Goal: Transaction & Acquisition: Book appointment/travel/reservation

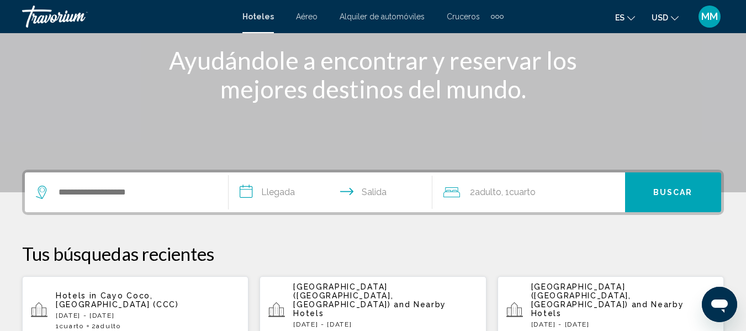
scroll to position [155, 0]
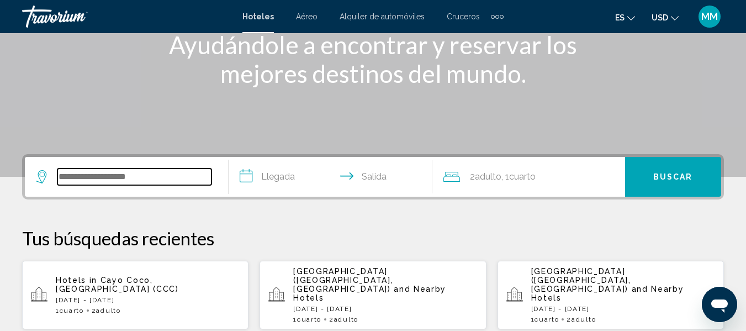
click at [115, 179] on input "Search widget" at bounding box center [134, 176] width 154 height 17
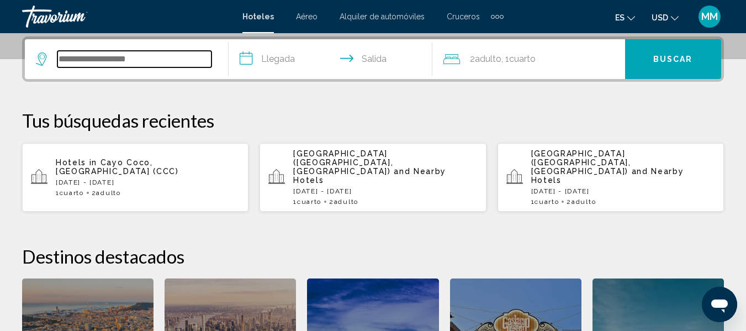
scroll to position [273, 0]
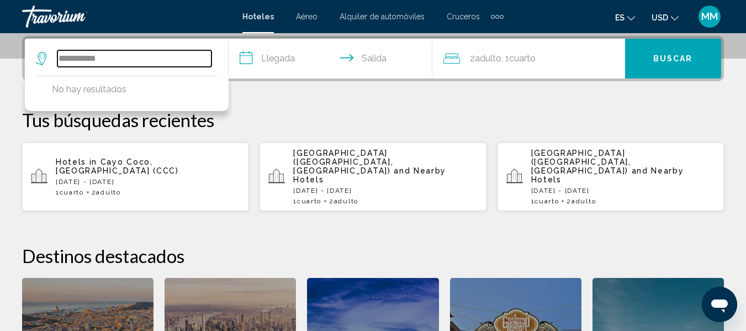
click at [120, 56] on input "**********" at bounding box center [134, 58] width 154 height 17
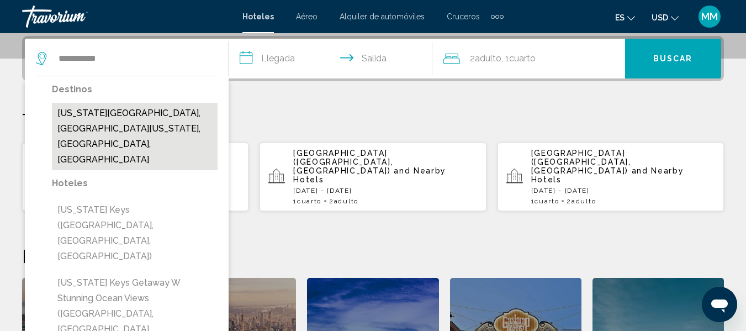
click at [113, 114] on button "[US_STATE][GEOGRAPHIC_DATA], [GEOGRAPHIC_DATA][US_STATE], [GEOGRAPHIC_DATA], [G…" at bounding box center [135, 136] width 166 height 67
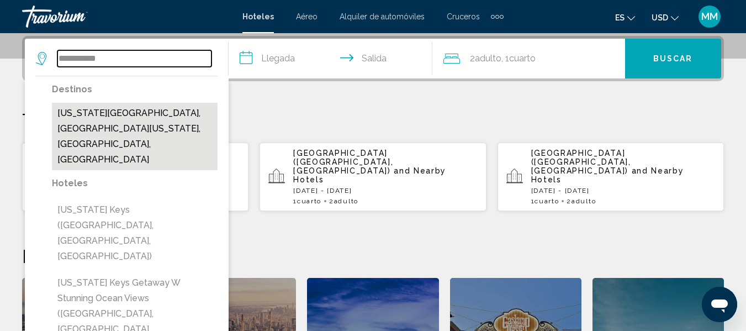
type input "**********"
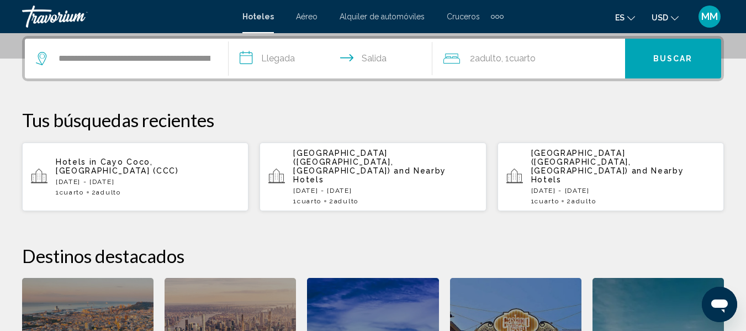
click at [247, 56] on input "**********" at bounding box center [333, 60] width 208 height 43
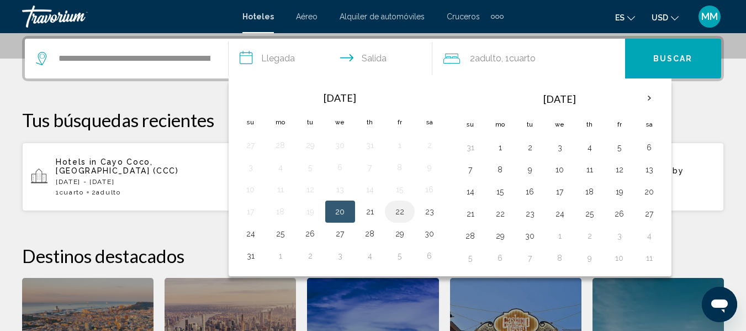
click at [403, 213] on button "22" at bounding box center [400, 211] width 18 height 15
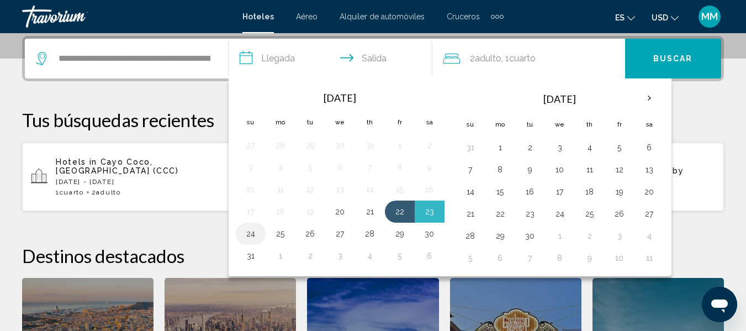
click at [249, 238] on button "24" at bounding box center [251, 233] width 18 height 15
type input "**********"
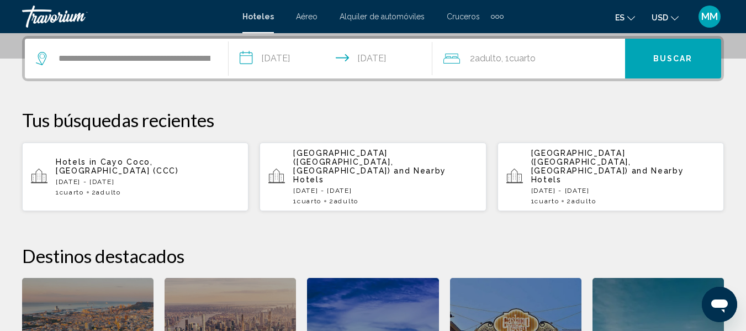
click at [474, 62] on span "2 Adulto Adulto" at bounding box center [485, 58] width 31 height 15
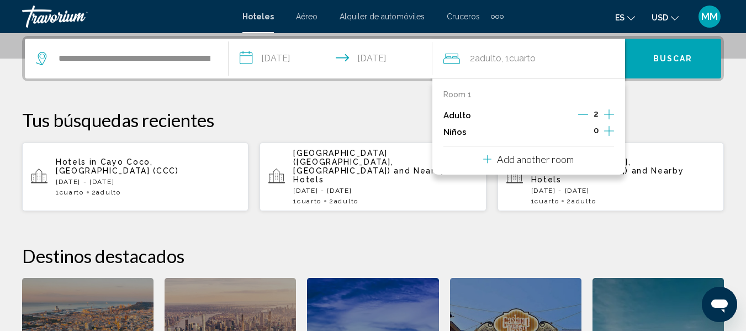
click at [611, 130] on icon "Increment children" at bounding box center [609, 130] width 10 height 13
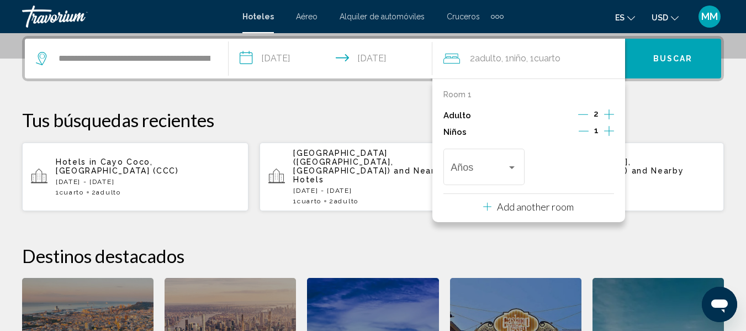
click at [611, 130] on icon "Increment children" at bounding box center [609, 130] width 10 height 13
click at [512, 177] on div "Años" at bounding box center [483, 165] width 66 height 39
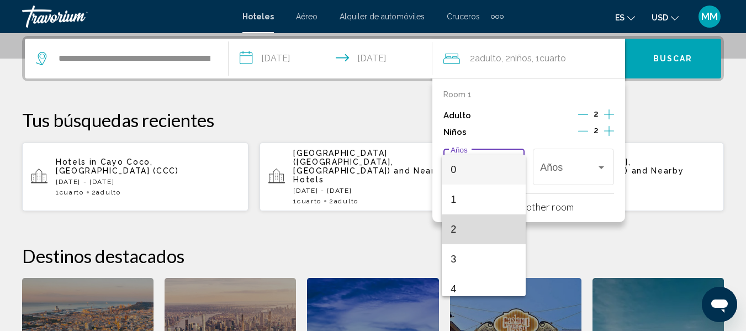
click at [493, 231] on span "2" at bounding box center [483, 229] width 66 height 30
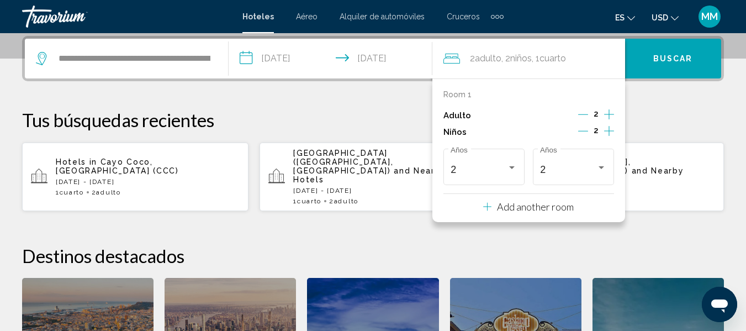
click at [683, 102] on div "**********" at bounding box center [373, 245] width 746 height 418
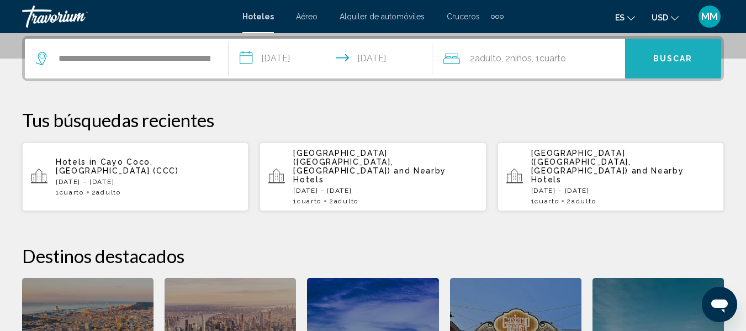
click at [678, 62] on span "Buscar" at bounding box center [673, 59] width 40 height 9
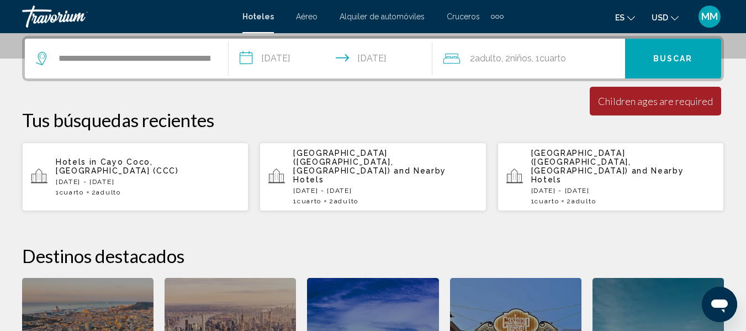
click at [543, 56] on span ", 1 Cuarto habitaciones" at bounding box center [549, 58] width 34 height 15
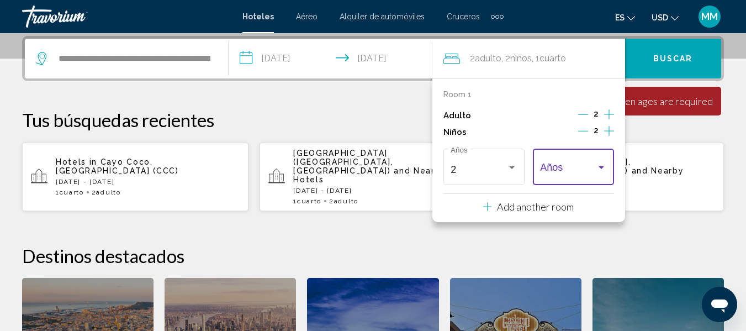
click at [599, 171] on div "Travelers: 2 adults, 2 children" at bounding box center [601, 167] width 10 height 9
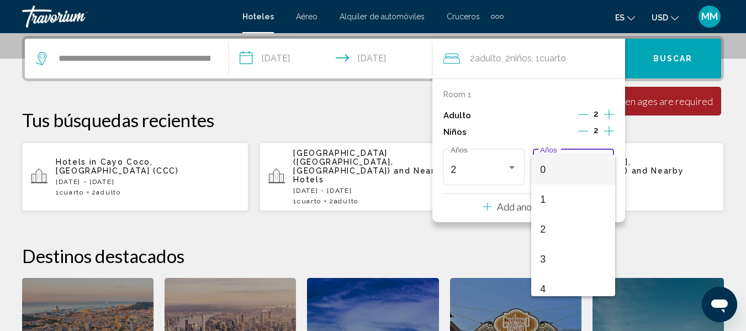
click at [512, 163] on div at bounding box center [373, 165] width 746 height 331
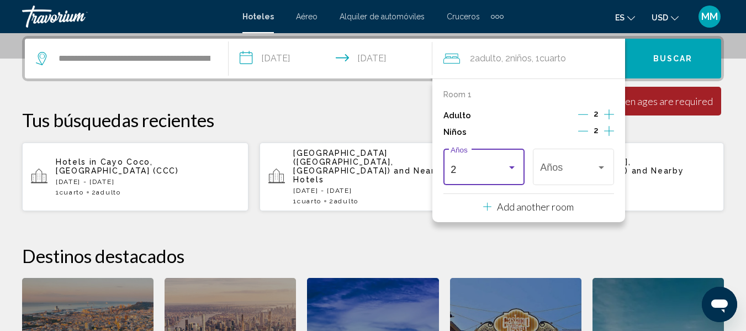
click at [512, 163] on div "Travelers: 2 adults, 2 children" at bounding box center [512, 167] width 10 height 9
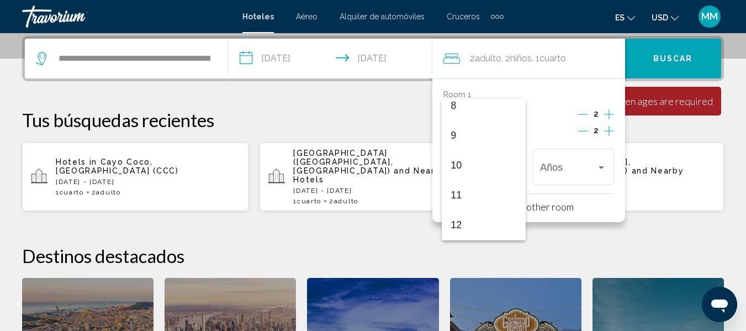
scroll to position [269, 0]
click at [458, 203] on span "12" at bounding box center [483, 203] width 66 height 30
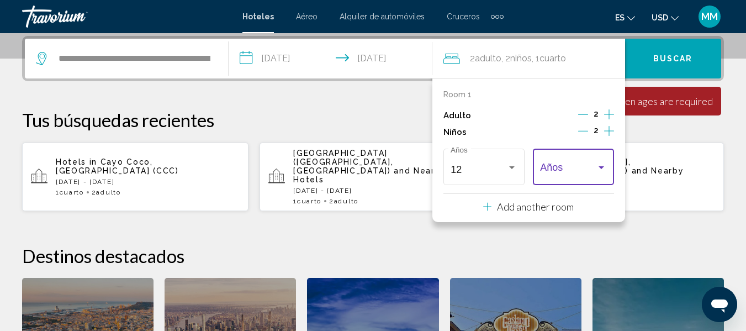
click at [599, 168] on div "Travelers: 2 adults, 2 children" at bounding box center [601, 167] width 6 height 3
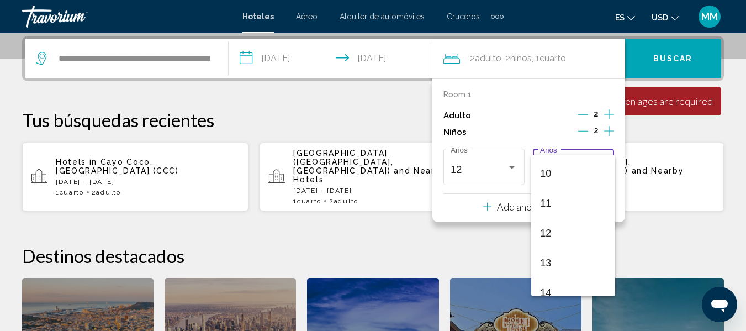
scroll to position [316, 0]
click at [557, 205] on span "12" at bounding box center [573, 211] width 66 height 30
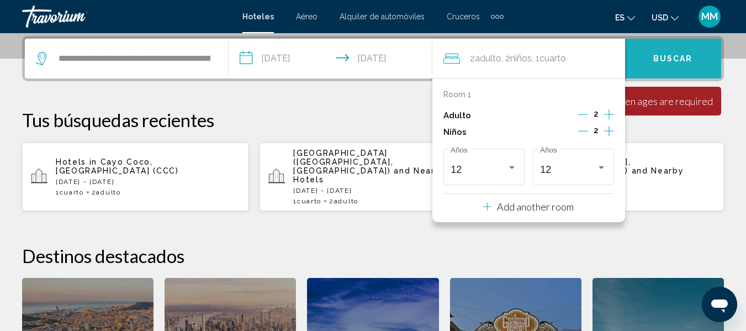
click at [688, 52] on button "Buscar" at bounding box center [673, 59] width 96 height 40
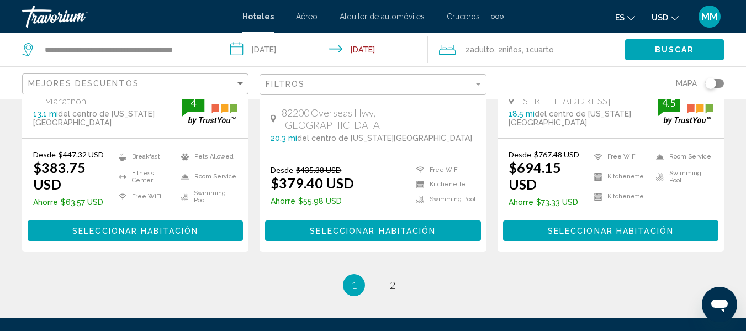
scroll to position [1634, 0]
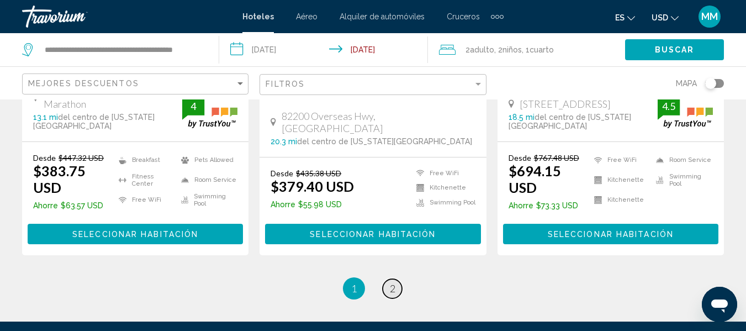
click at [392, 282] on span "2" at bounding box center [393, 288] width 6 height 12
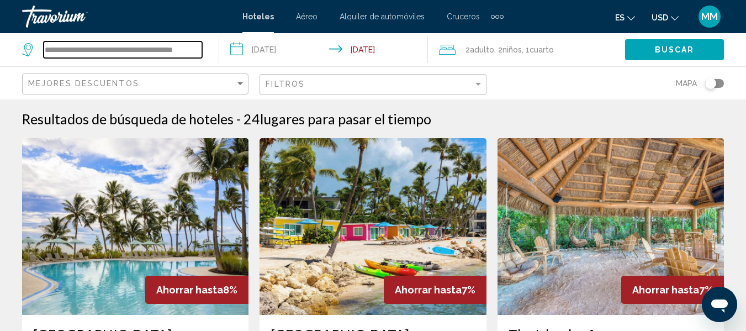
click at [200, 42] on input "**********" at bounding box center [123, 49] width 158 height 17
type input "*"
click at [198, 48] on input "*" at bounding box center [123, 49] width 158 height 17
type input "*"
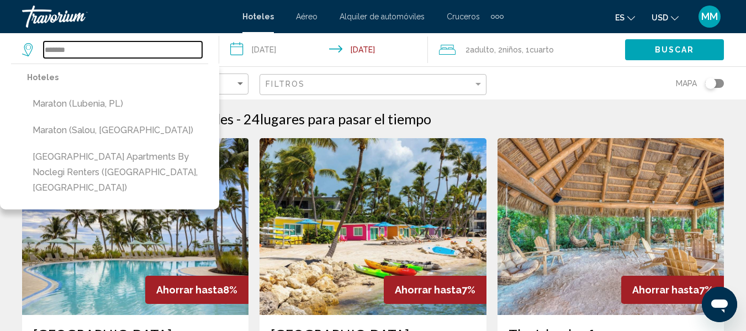
click at [129, 52] on input "*******" at bounding box center [123, 49] width 158 height 17
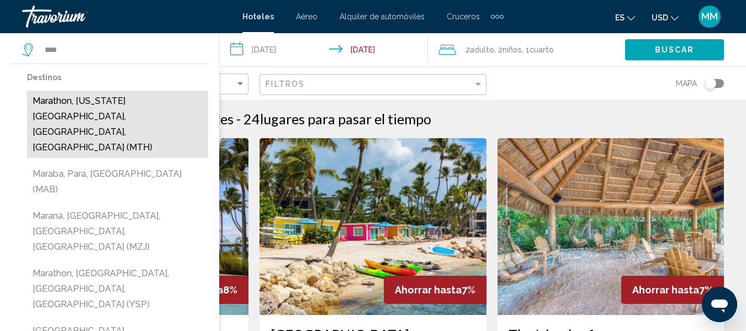
click at [94, 102] on button "Marathon, [US_STATE][GEOGRAPHIC_DATA], [GEOGRAPHIC_DATA], [GEOGRAPHIC_DATA] (MT…" at bounding box center [117, 124] width 181 height 67
type input "**********"
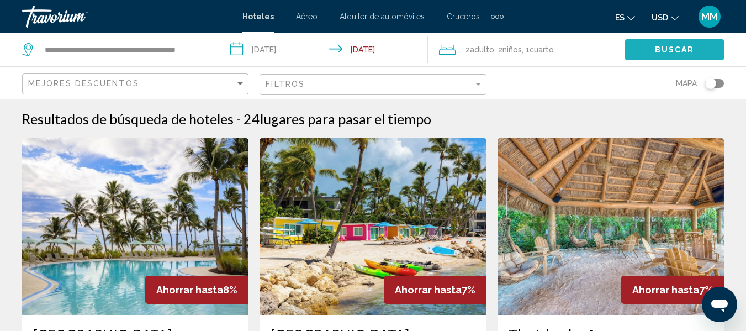
click at [650, 46] on button "Buscar" at bounding box center [674, 49] width 99 height 20
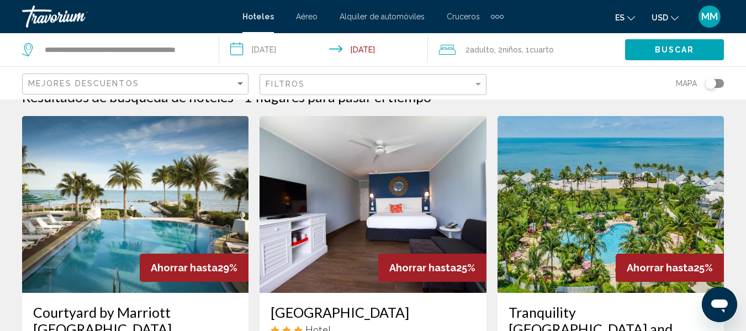
scroll to position [44, 0]
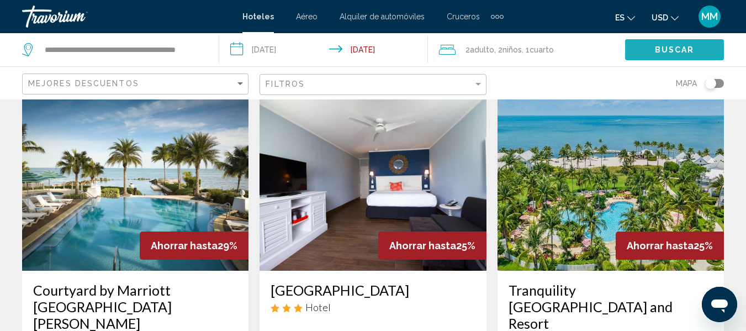
click at [654, 47] on button "Buscar" at bounding box center [674, 49] width 99 height 20
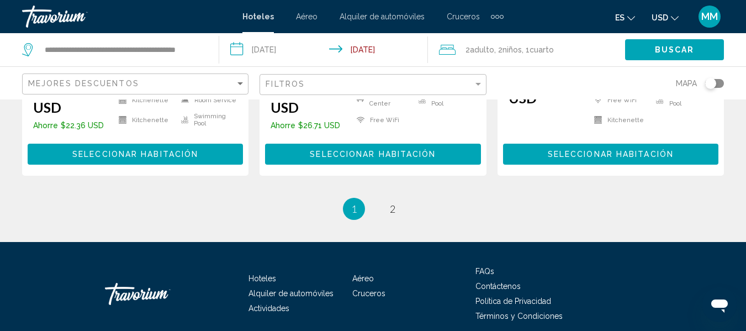
scroll to position [1663, 0]
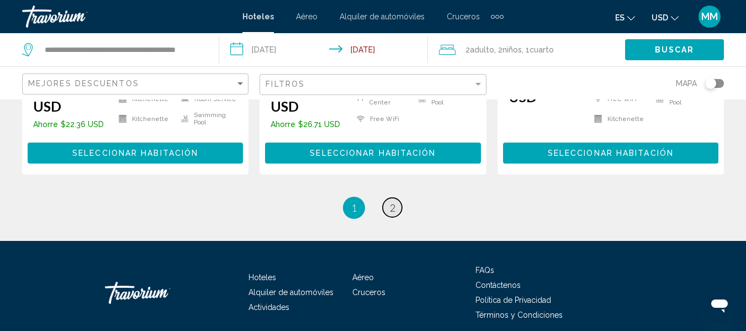
click at [394, 201] on span "2" at bounding box center [393, 207] width 6 height 12
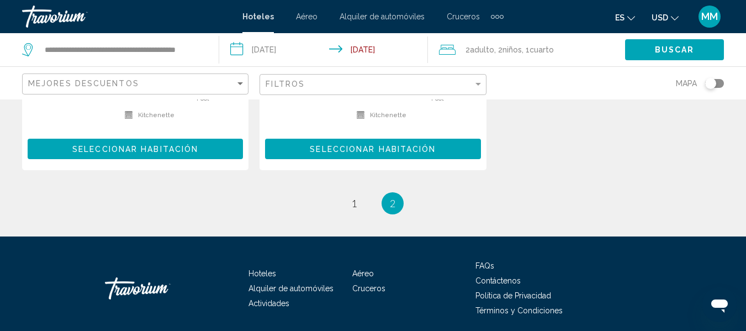
scroll to position [375, 0]
